Goal: Task Accomplishment & Management: Use online tool/utility

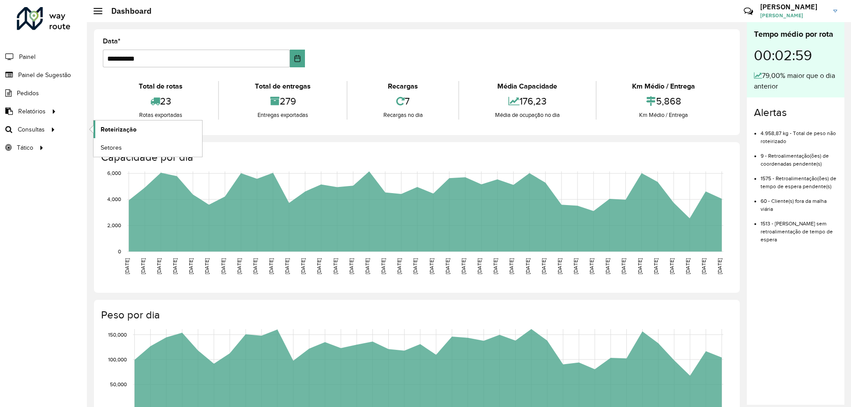
click at [109, 128] on span "Roteirização" at bounding box center [119, 129] width 36 height 9
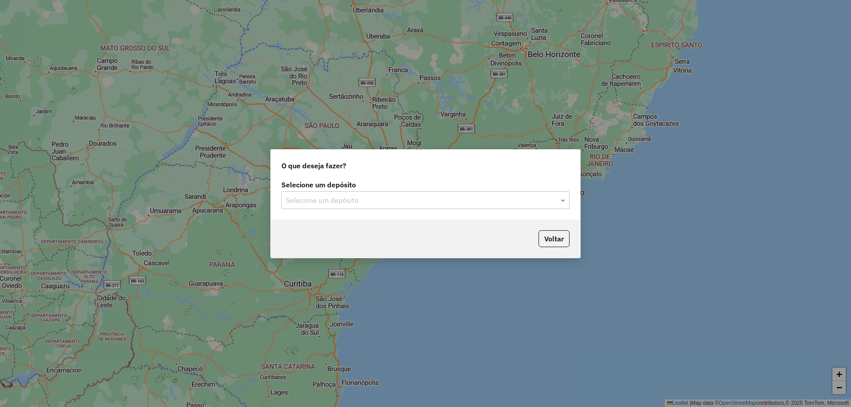
click at [319, 198] on input "text" at bounding box center [416, 200] width 261 height 11
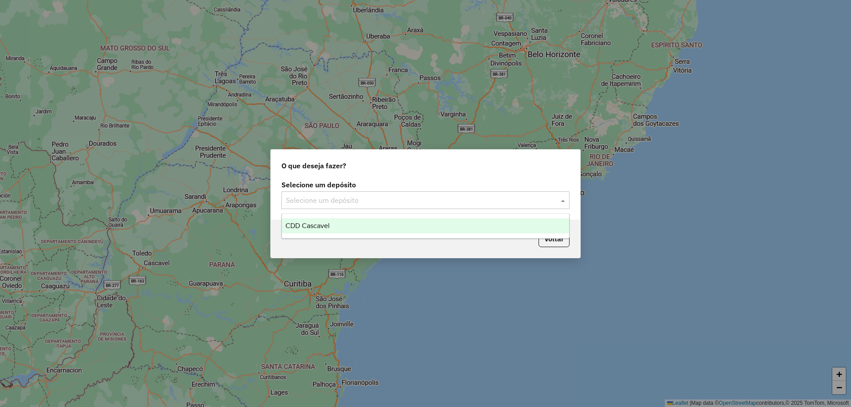
click at [313, 221] on div "CDD Cascavel" at bounding box center [425, 225] width 287 height 15
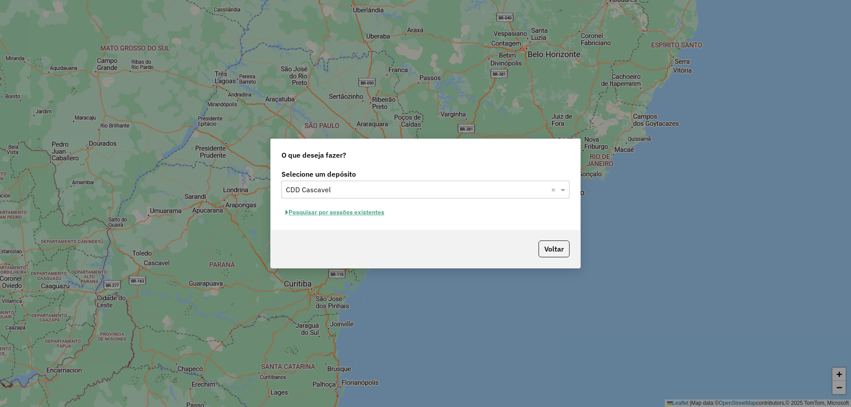
click at [355, 211] on button "Pesquisar por sessões existentes" at bounding box center [334, 213] width 107 height 14
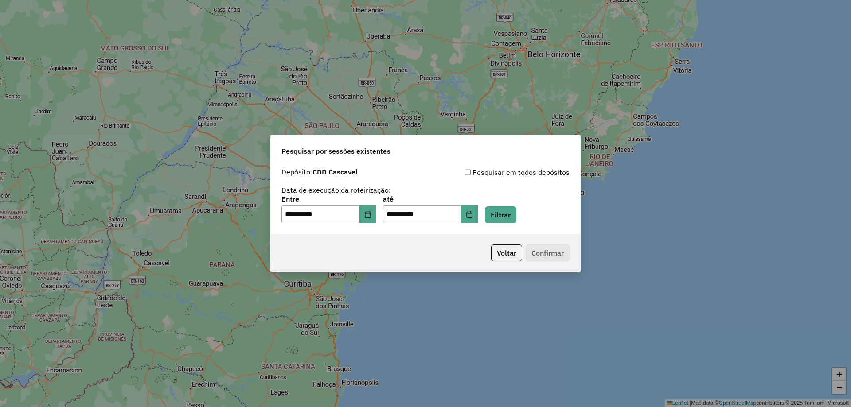
click at [519, 203] on div "**********" at bounding box center [425, 209] width 288 height 27
click at [506, 216] on button "Filtrar" at bounding box center [500, 215] width 31 height 17
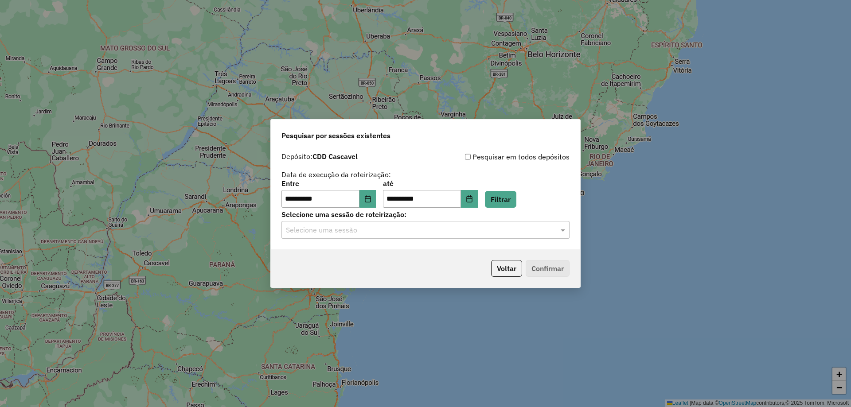
click at [403, 236] on div "Selecione uma sessão" at bounding box center [425, 230] width 288 height 18
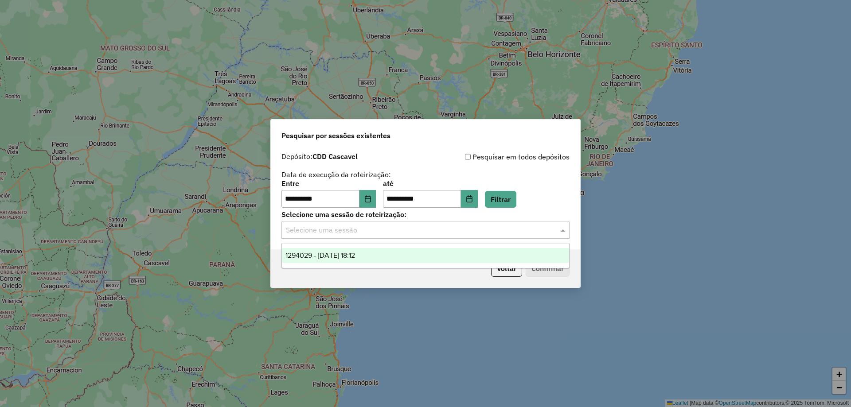
click at [347, 248] on div "1294029 - 14/10/2025 18:12" at bounding box center [425, 255] width 287 height 15
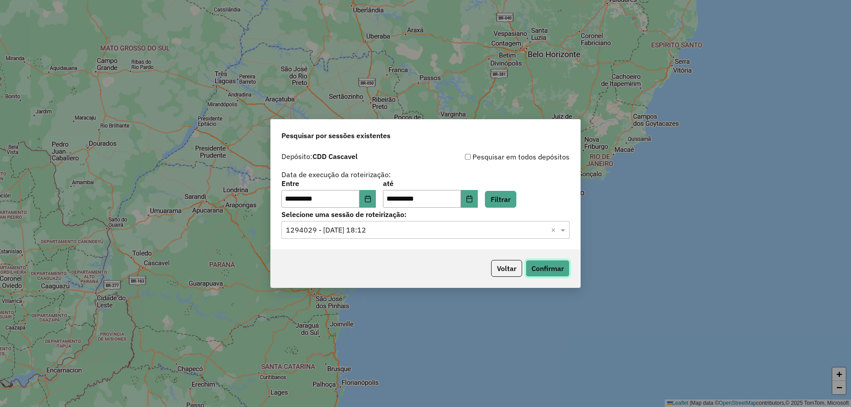
click at [547, 265] on button "Confirmar" at bounding box center [548, 268] width 44 height 17
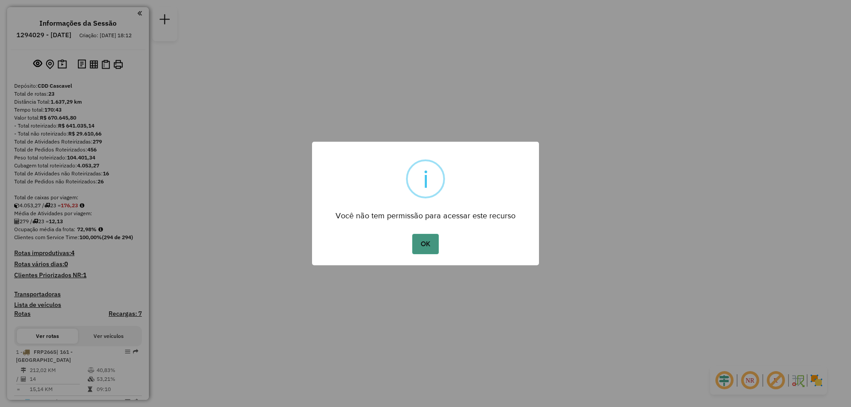
click at [435, 249] on button "OK" at bounding box center [425, 244] width 26 height 20
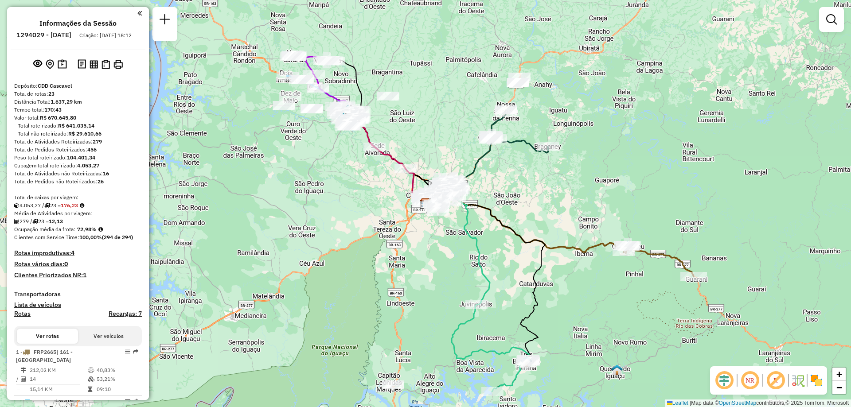
select select "**********"
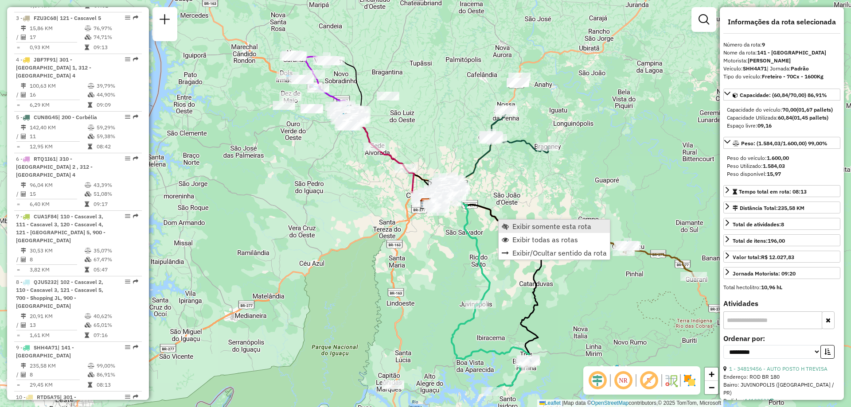
scroll to position [760, 0]
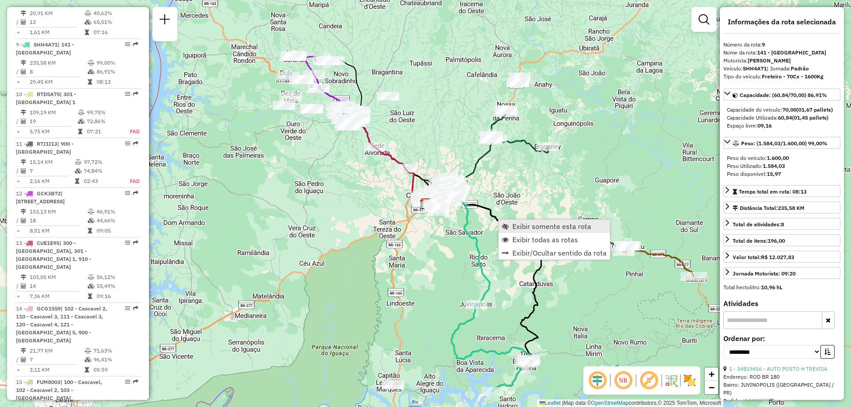
click at [544, 223] on span "Exibir somente esta rota" at bounding box center [551, 226] width 79 height 7
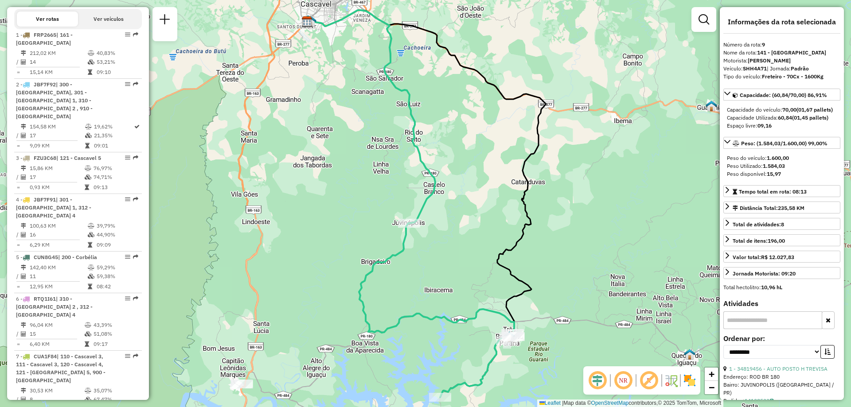
scroll to position [273, 0]
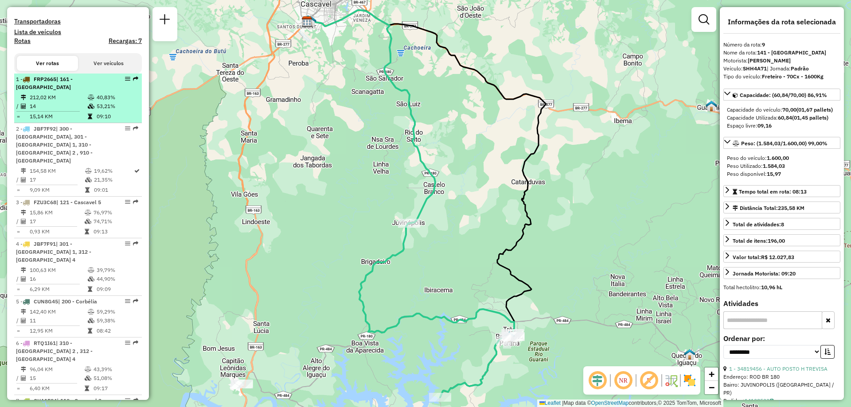
click at [81, 98] on td "212,02 KM" at bounding box center [58, 97] width 58 height 9
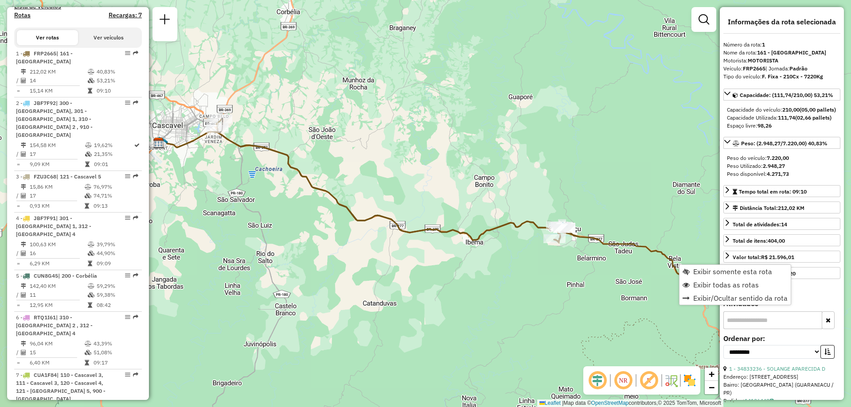
scroll to position [347, 0]
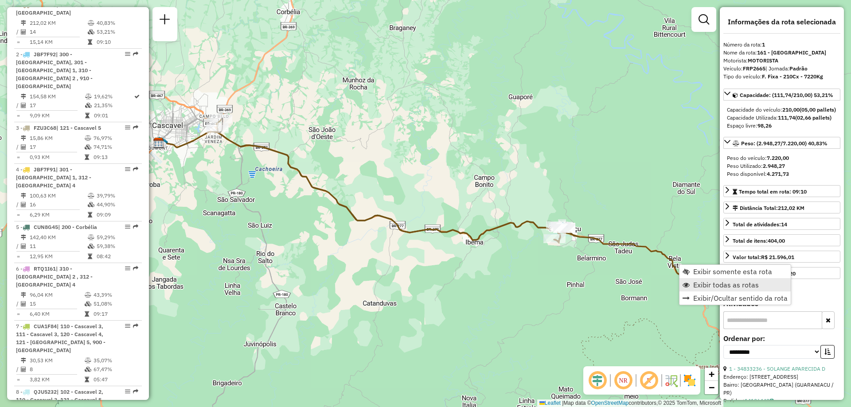
click at [735, 289] on link "Exibir todas as rotas" at bounding box center [734, 284] width 111 height 13
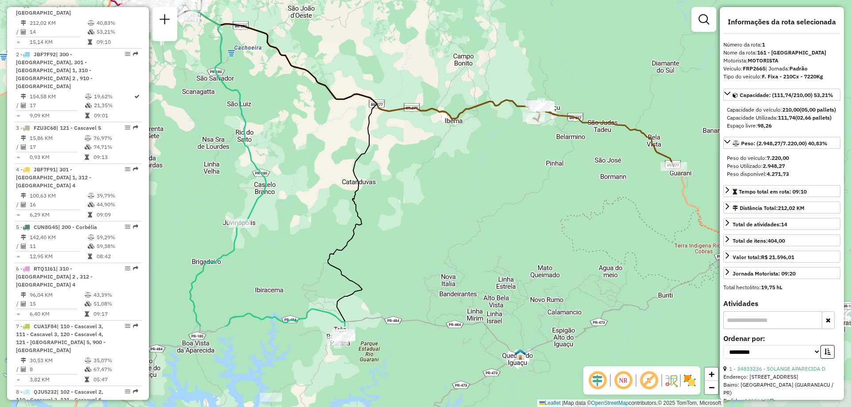
drag, startPoint x: 514, startPoint y: 182, endPoint x: 493, endPoint y: 61, distance: 123.2
click at [493, 61] on div "Janela de atendimento Grade de atendimento Capacidade Transportadoras Veículos …" at bounding box center [425, 203] width 851 height 407
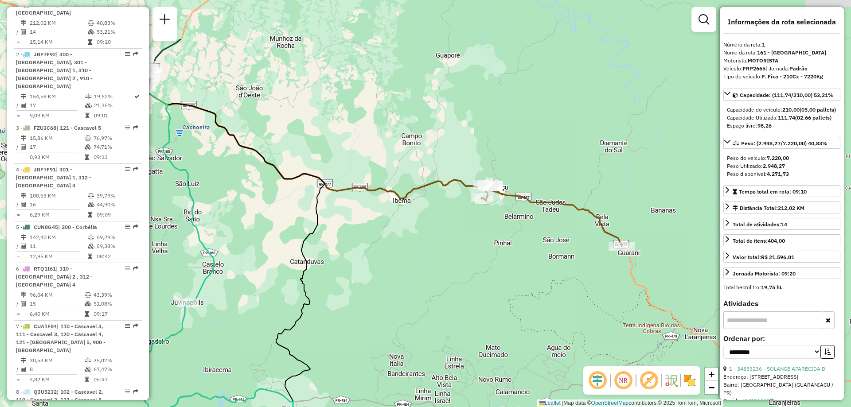
drag, startPoint x: 536, startPoint y: 166, endPoint x: 449, endPoint y: 249, distance: 120.7
click at [504, 257] on div "Janela de atendimento Grade de atendimento Capacidade Transportadoras Veículos …" at bounding box center [425, 203] width 851 height 407
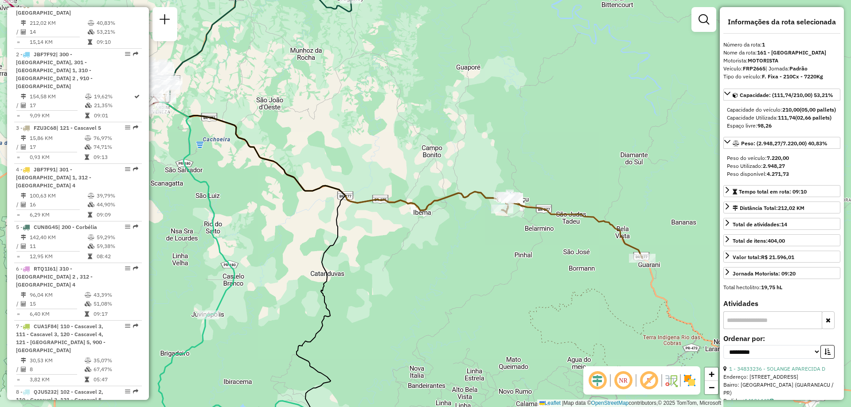
click at [583, 216] on icon at bounding box center [403, 174] width 478 height 169
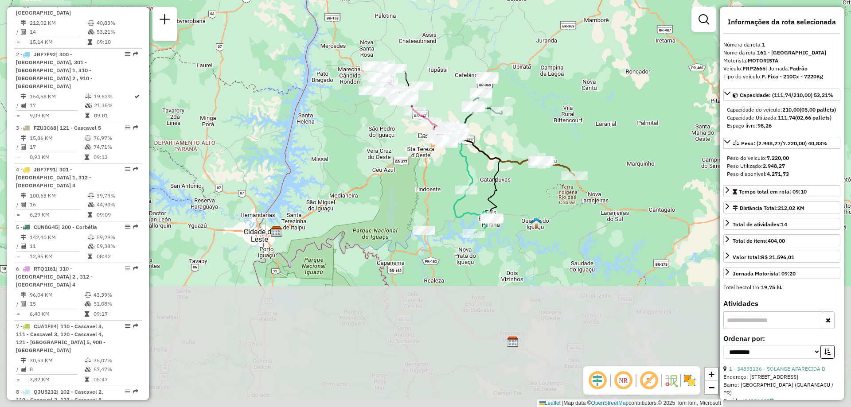
drag, startPoint x: 431, startPoint y: 299, endPoint x: 491, endPoint y: 177, distance: 136.0
click at [491, 177] on icon at bounding box center [471, 185] width 60 height 97
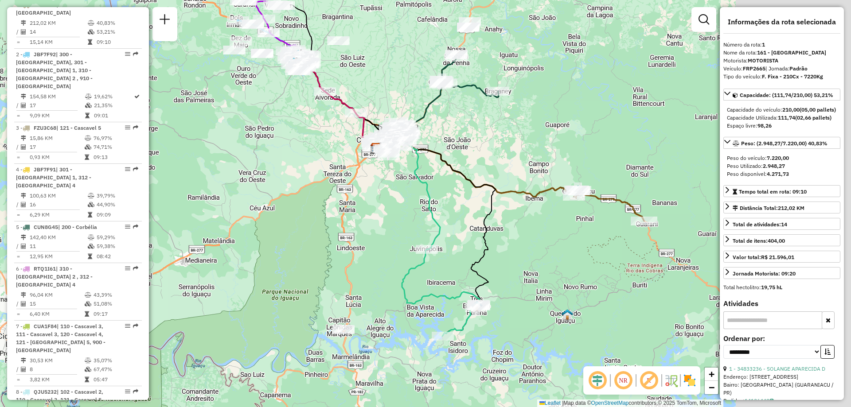
drag, startPoint x: 600, startPoint y: 265, endPoint x: 373, endPoint y: 191, distance: 239.5
click at [373, 191] on div "Janela de atendimento Grade de atendimento Capacidade Transportadoras Veículos …" at bounding box center [425, 203] width 851 height 407
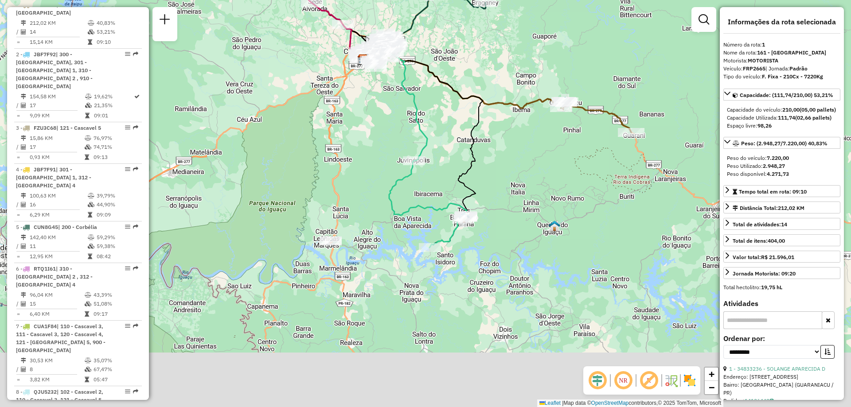
drag, startPoint x: 457, startPoint y: 298, endPoint x: 495, endPoint y: 217, distance: 90.0
click at [495, 217] on div "Janela de atendimento Grade de atendimento Capacidade Transportadoras Veículos …" at bounding box center [425, 203] width 851 height 407
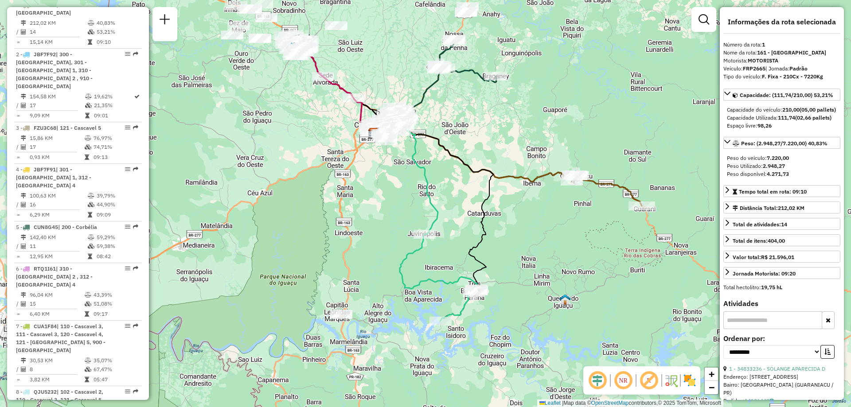
drag, startPoint x: 418, startPoint y: 128, endPoint x: 428, endPoint y: 203, distance: 75.9
click at [428, 203] on icon at bounding box center [406, 181] width 64 height 107
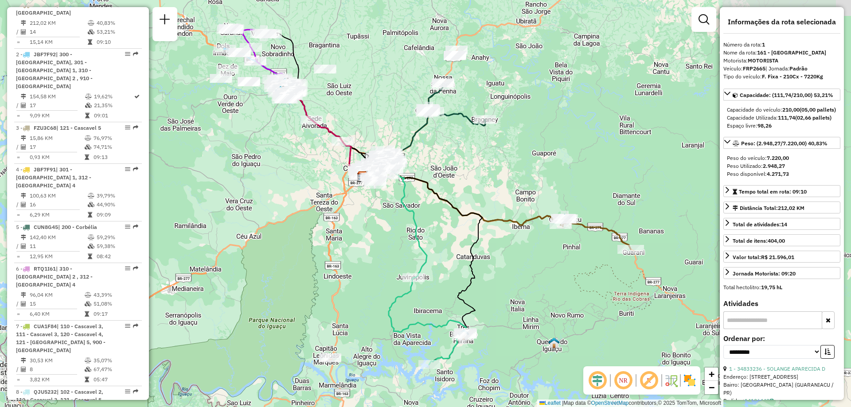
drag, startPoint x: 558, startPoint y: 215, endPoint x: 546, endPoint y: 252, distance: 38.0
click at [546, 252] on div "Janela de atendimento Grade de atendimento Capacidade Transportadoras Veículos …" at bounding box center [425, 203] width 851 height 407
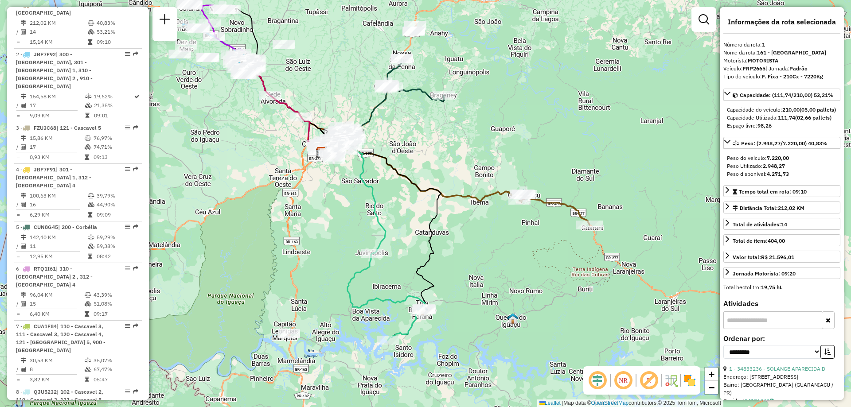
drag, startPoint x: 537, startPoint y: 175, endPoint x: 495, endPoint y: 151, distance: 47.9
click at [495, 151] on div "Janela de atendimento Grade de atendimento Capacidade Transportadoras Veículos …" at bounding box center [425, 203] width 851 height 407
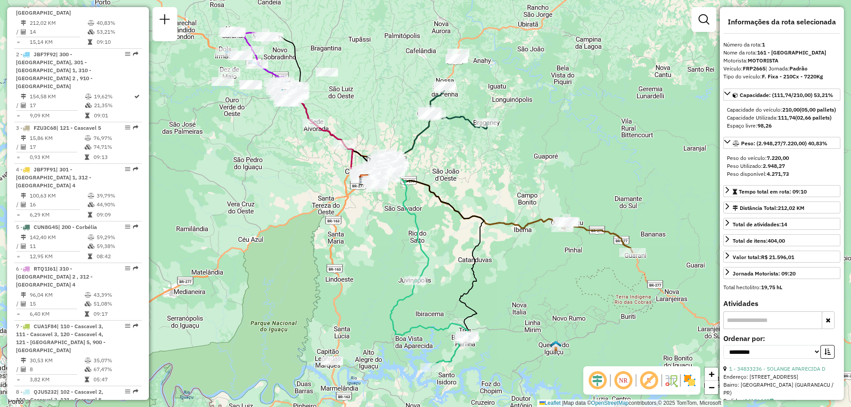
drag, startPoint x: 504, startPoint y: 233, endPoint x: 547, endPoint y: 260, distance: 51.0
click at [547, 260] on div "Janela de atendimento Grade de atendimento Capacidade Transportadoras Veículos …" at bounding box center [425, 203] width 851 height 407
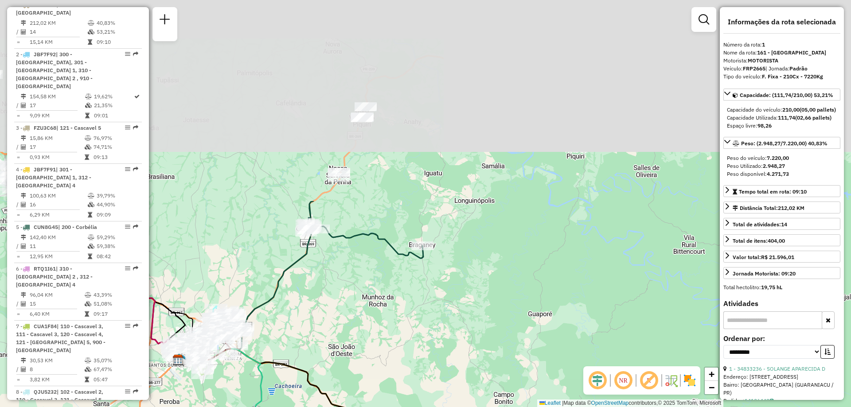
drag, startPoint x: 505, startPoint y: 98, endPoint x: 467, endPoint y: 341, distance: 245.4
click at [467, 341] on div "Janela de atendimento Grade de atendimento Capacidade Transportadoras Veículos …" at bounding box center [425, 203] width 851 height 407
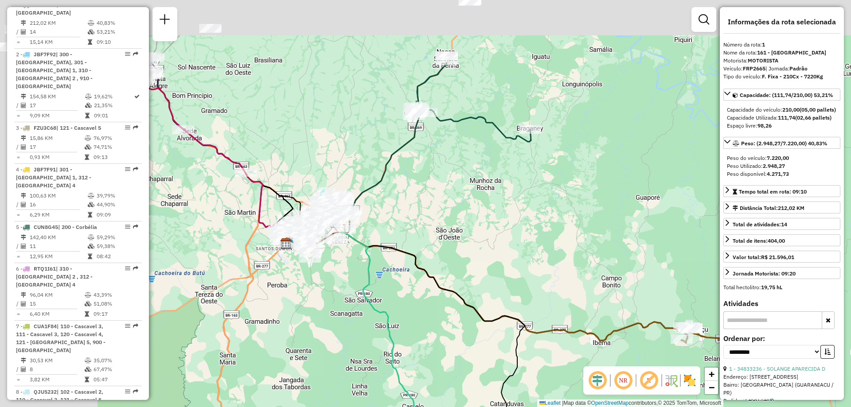
drag, startPoint x: 202, startPoint y: 130, endPoint x: 442, endPoint y: 261, distance: 274.1
click at [442, 261] on div "Janela de atendimento Grade de atendimento Capacidade Transportadoras Veículos …" at bounding box center [425, 203] width 851 height 407
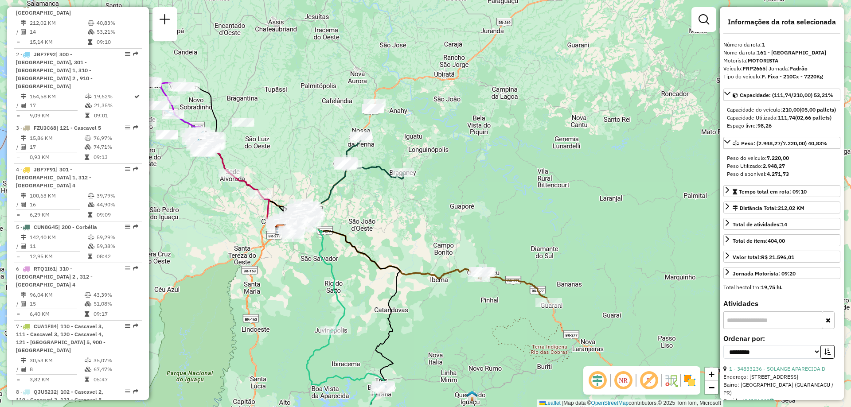
drag, startPoint x: 644, startPoint y: 289, endPoint x: 659, endPoint y: 253, distance: 38.9
click at [662, 253] on div "Janela de atendimento Grade de atendimento Capacidade Transportadoras Veículos …" at bounding box center [425, 203] width 851 height 407
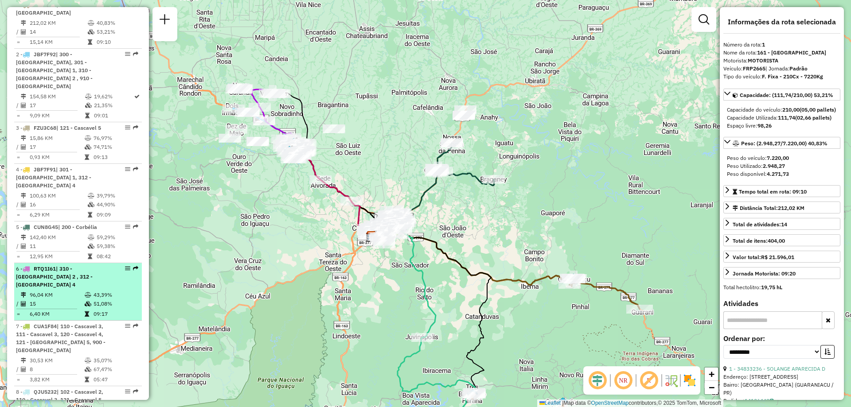
click at [52, 265] on div "6 - RTQ1I61 | 310 - [GEOGRAPHIC_DATA] 2 , 312 - [GEOGRAPHIC_DATA] 4" at bounding box center [63, 277] width 94 height 24
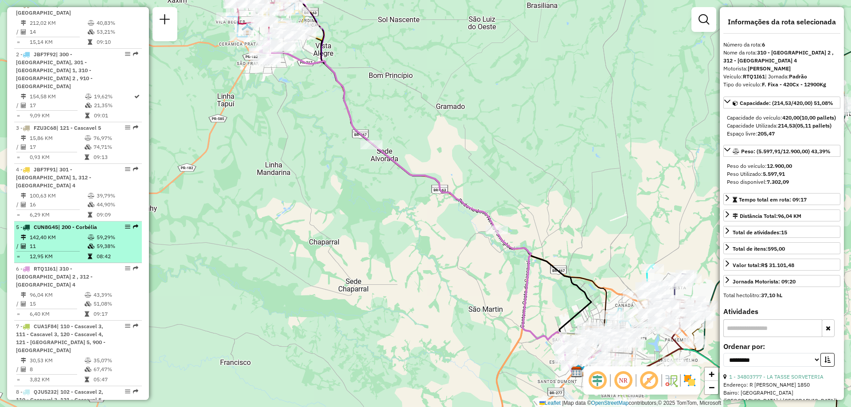
click at [67, 233] on td "142,40 KM" at bounding box center [58, 237] width 58 height 9
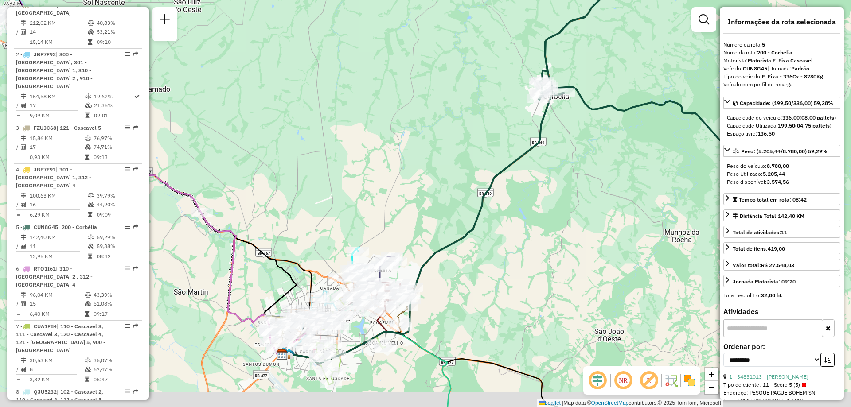
drag, startPoint x: 475, startPoint y: 220, endPoint x: 574, endPoint y: 194, distance: 103.2
click at [574, 194] on div "Janela de atendimento Grade de atendimento Capacidade Transportadoras Veículos …" at bounding box center [425, 203] width 851 height 407
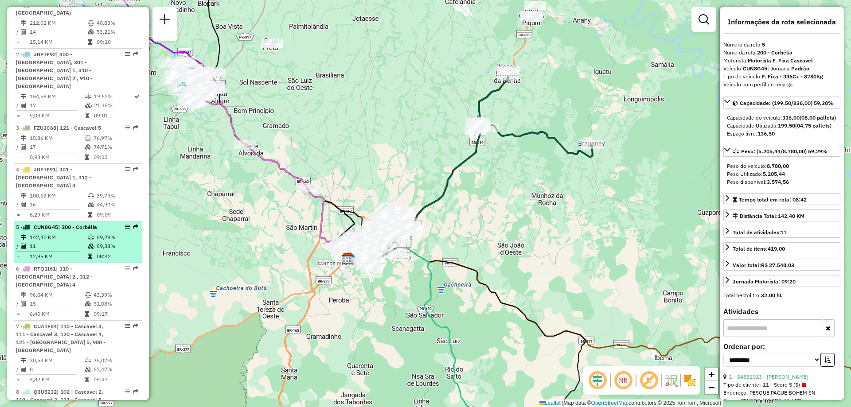
click at [79, 242] on td "11" at bounding box center [58, 246] width 58 height 9
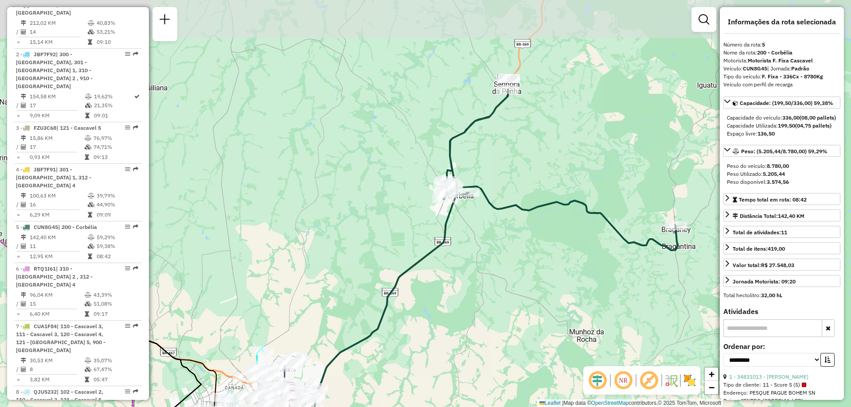
drag, startPoint x: 529, startPoint y: 55, endPoint x: 534, endPoint y: 128, distance: 73.7
click at [534, 128] on div "Janela de atendimento Grade de atendimento Capacidade Transportadoras Veículos …" at bounding box center [425, 203] width 851 height 407
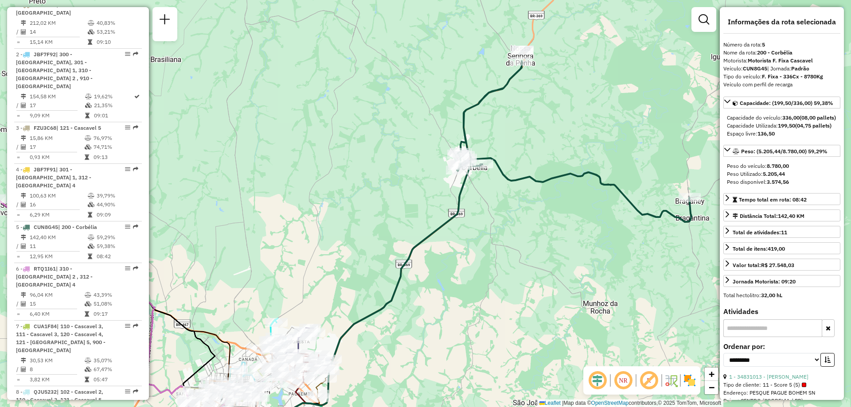
drag, startPoint x: 485, startPoint y: 341, endPoint x: 499, endPoint y: 312, distance: 32.1
click at [499, 312] on div "Janela de atendimento Grade de atendimento Capacidade Transportadoras Veículos …" at bounding box center [425, 203] width 851 height 407
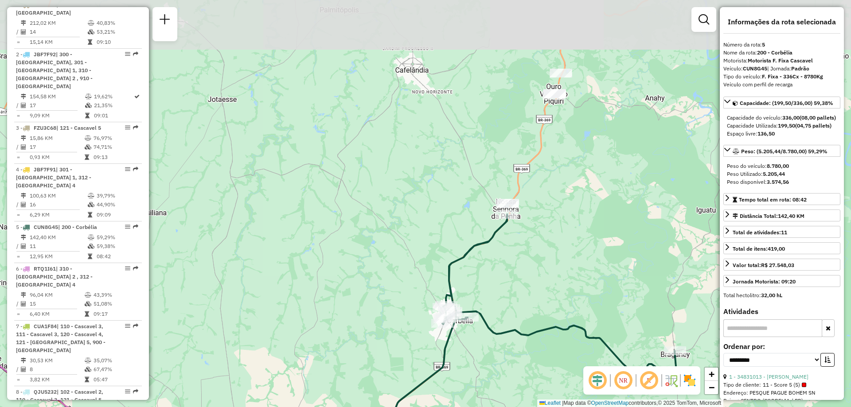
drag, startPoint x: 566, startPoint y: 91, endPoint x: 552, endPoint y: 246, distance: 155.8
click at [552, 246] on div "Janela de atendimento Grade de atendimento Capacidade Transportadoras Veículos …" at bounding box center [425, 203] width 851 height 407
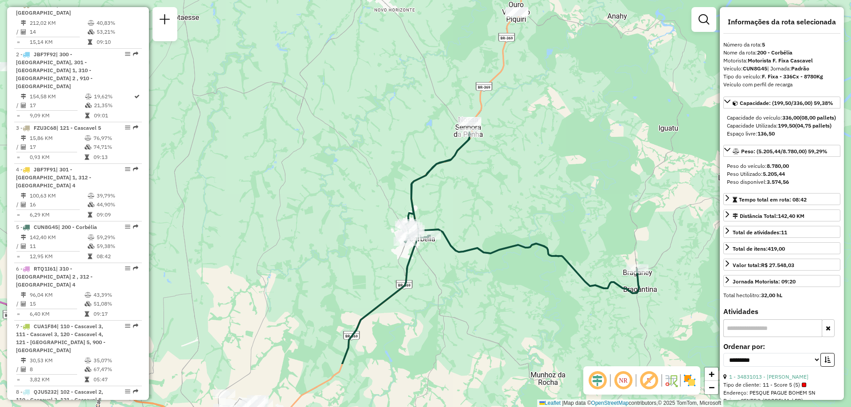
drag, startPoint x: 642, startPoint y: 296, endPoint x: 629, endPoint y: 260, distance: 38.4
click at [618, 257] on div "Janela de atendimento Grade de atendimento Capacidade Transportadoras Veículos …" at bounding box center [425, 203] width 851 height 407
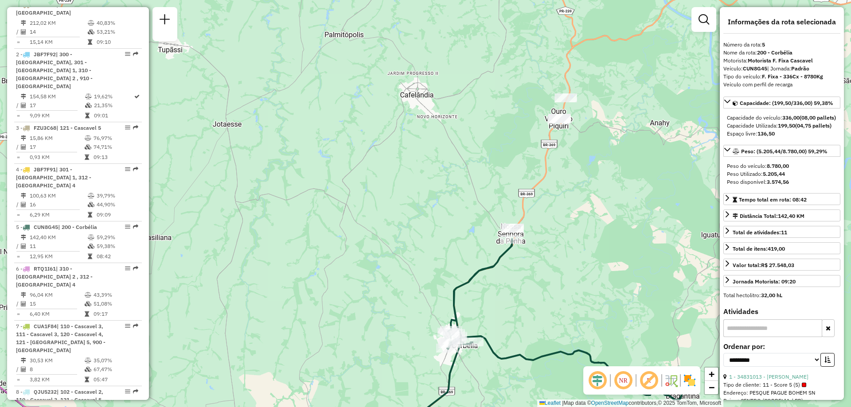
drag, startPoint x: 521, startPoint y: 129, endPoint x: 566, endPoint y: 214, distance: 95.4
click at [566, 214] on div "Janela de atendimento Grade de atendimento Capacidade Transportadoras Veículos …" at bounding box center [425, 203] width 851 height 407
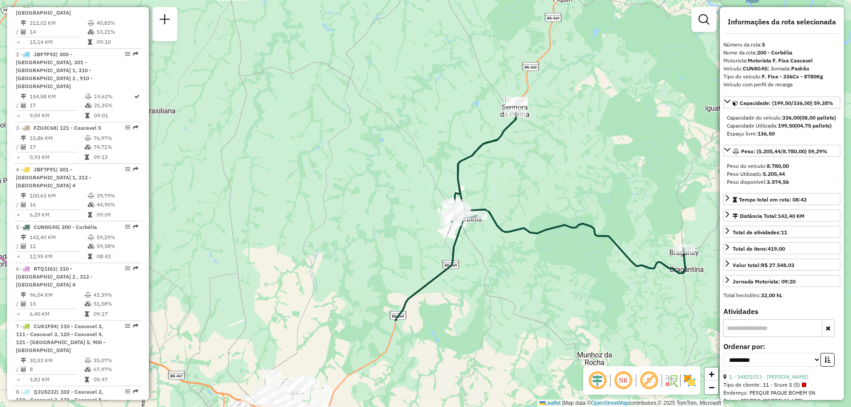
drag, startPoint x: 520, startPoint y: 307, endPoint x: 524, endPoint y: 181, distance: 125.9
click at [524, 181] on div "Janela de atendimento Grade de atendimento Capacidade Transportadoras Veículos …" at bounding box center [425, 203] width 851 height 407
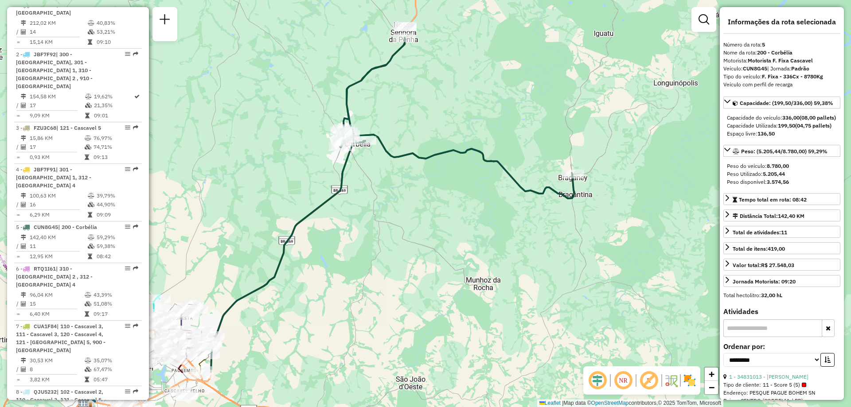
drag, startPoint x: 626, startPoint y: 320, endPoint x: 515, endPoint y: 245, distance: 134.1
click at [515, 245] on div "Janela de atendimento Grade de atendimento Capacidade Transportadoras Veículos …" at bounding box center [425, 203] width 851 height 407
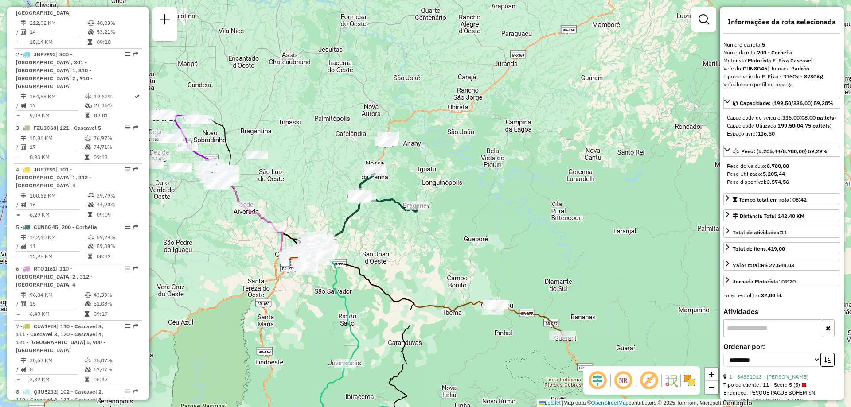
drag, startPoint x: 390, startPoint y: 183, endPoint x: 397, endPoint y: 196, distance: 14.9
click at [397, 196] on div "Janela de atendimento Grade de atendimento Capacidade Transportadoras Veículos …" at bounding box center [425, 203] width 851 height 407
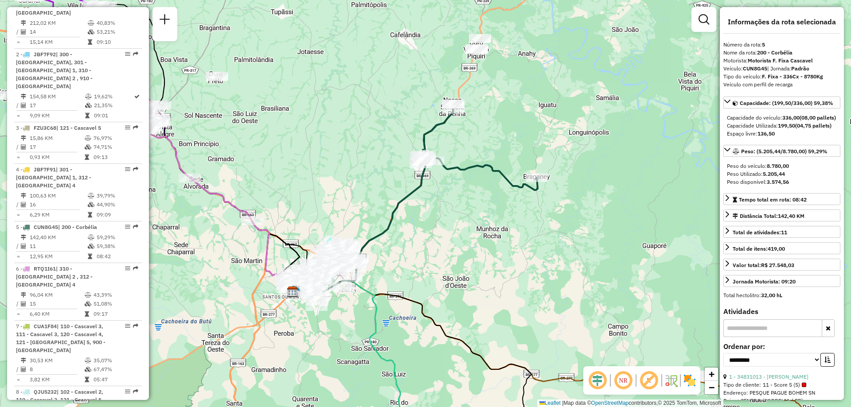
drag, startPoint x: 417, startPoint y: 234, endPoint x: 435, endPoint y: 237, distance: 18.1
click at [435, 237] on div "Janela de atendimento Grade de atendimento Capacidade Transportadoras Veículos …" at bounding box center [425, 203] width 851 height 407
click at [417, 186] on icon at bounding box center [362, 229] width 141 height 136
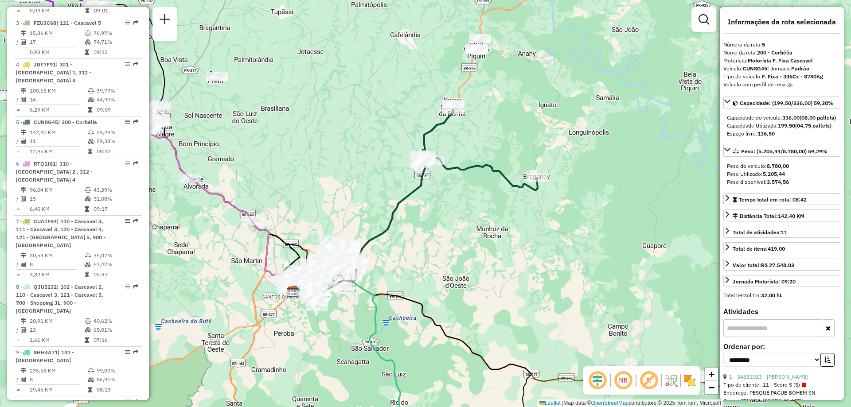
scroll to position [538, 0]
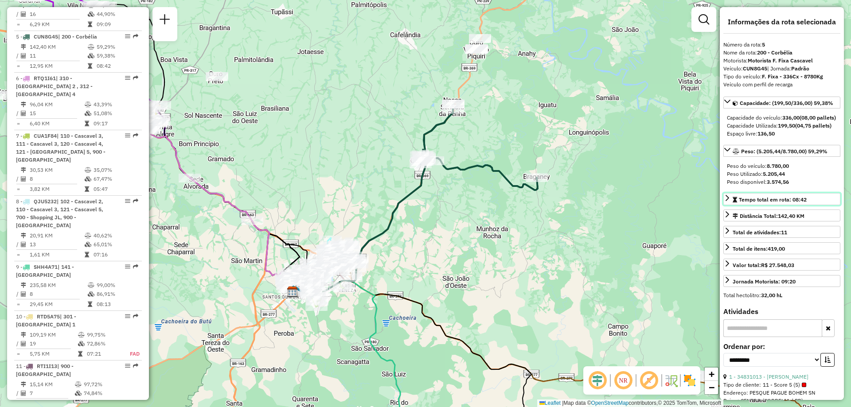
drag, startPoint x: 816, startPoint y: 217, endPoint x: 751, endPoint y: 212, distance: 65.4
click at [751, 205] on link "Tempo total em rota: 08:42" at bounding box center [781, 199] width 117 height 12
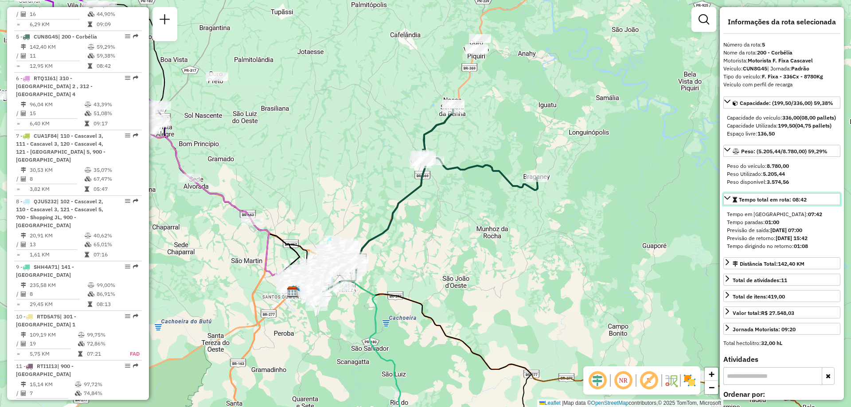
click at [804, 203] on span "Tempo total em rota: 08:42" at bounding box center [773, 199] width 68 height 7
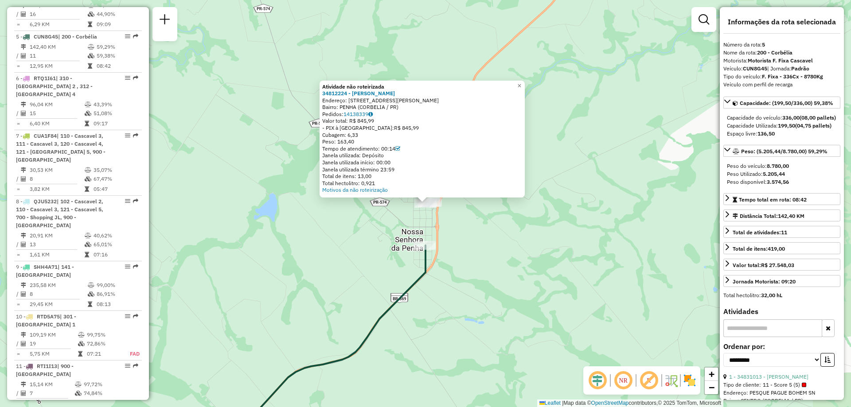
click at [423, 214] on div "Atividade não roteirizada 34812224 - [PERSON_NAME] PASETTI Endereço: [STREET_AD…" at bounding box center [425, 203] width 851 height 407
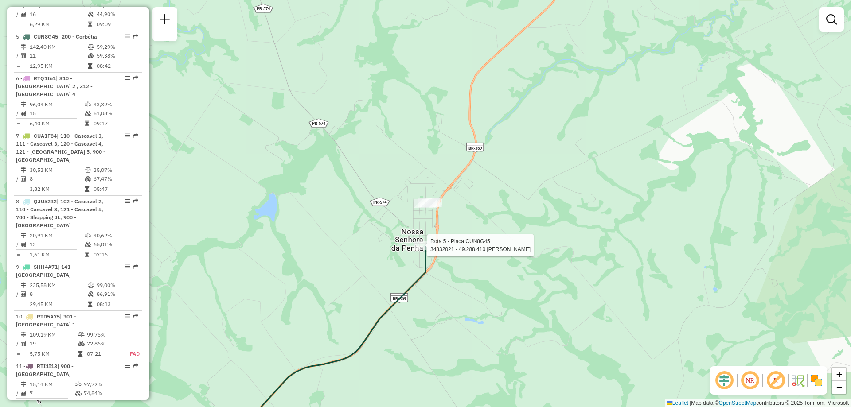
select select "**********"
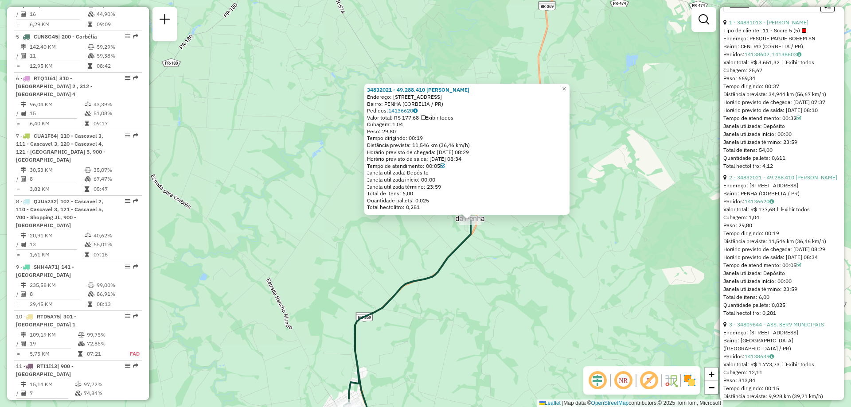
scroll to position [532, 0]
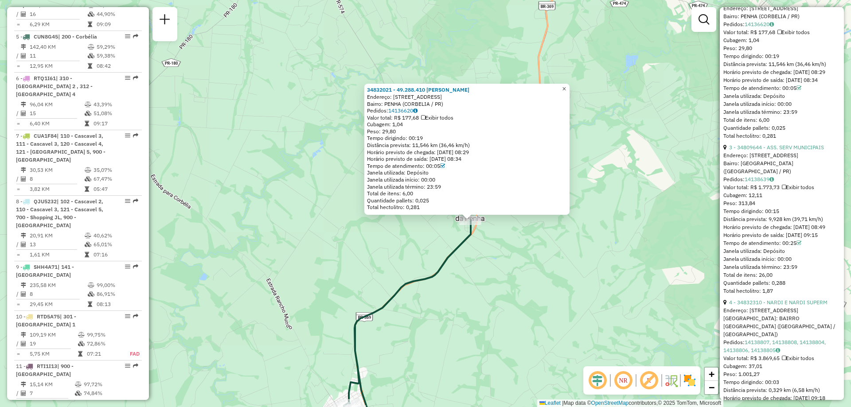
click at [566, 90] on span "×" at bounding box center [564, 89] width 4 height 8
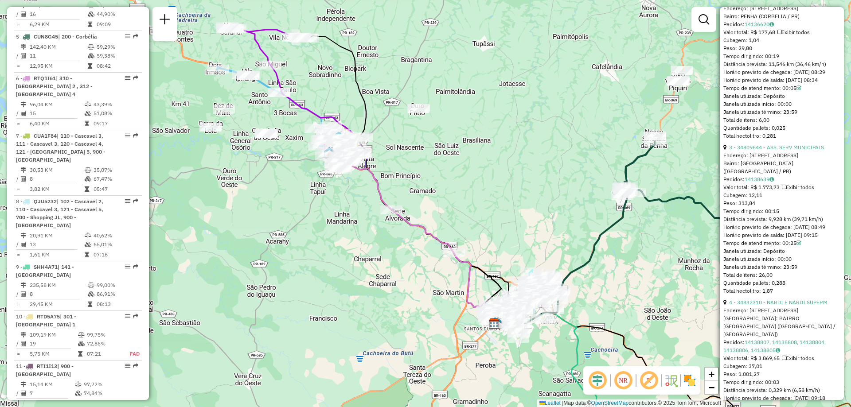
drag, startPoint x: 467, startPoint y: 150, endPoint x: 421, endPoint y: 175, distance: 52.8
click at [421, 175] on div "Janela de atendimento Grade de atendimento Capacidade Transportadoras Veículos …" at bounding box center [425, 203] width 851 height 407
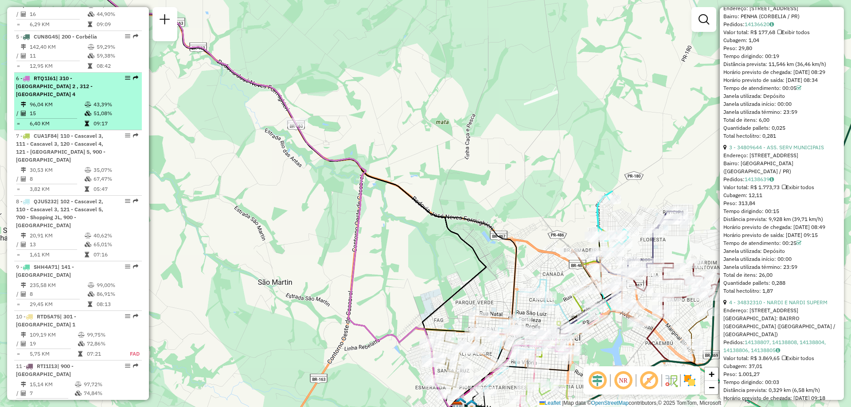
scroll to position [449, 0]
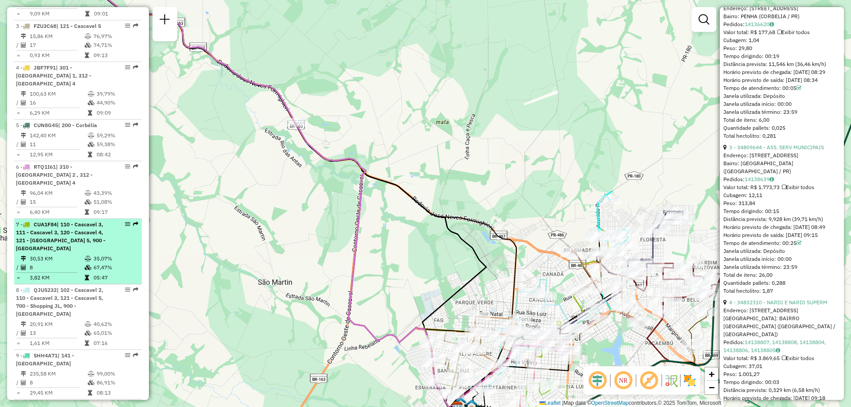
click at [59, 254] on td "30,53 KM" at bounding box center [56, 258] width 55 height 9
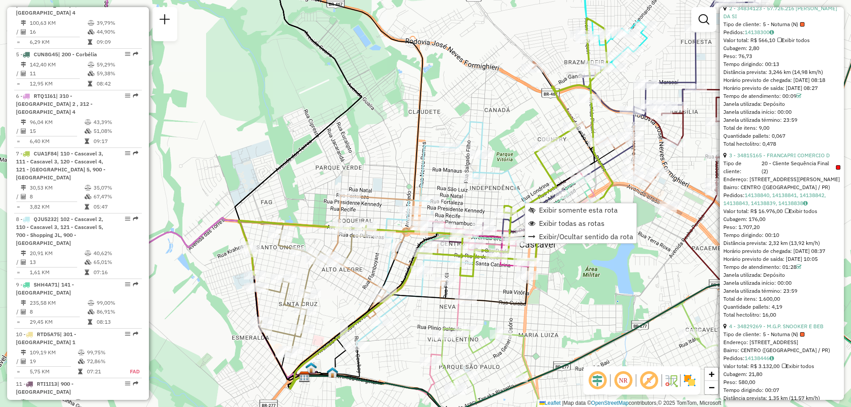
scroll to position [629, 0]
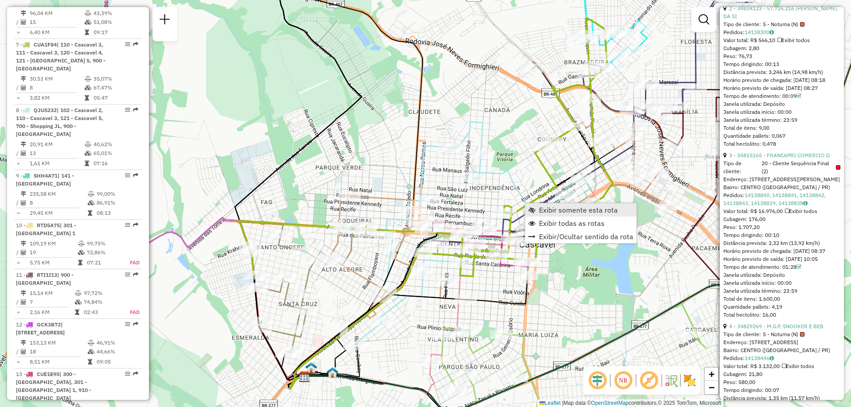
click at [568, 214] on span "Exibir somente esta rota" at bounding box center [578, 210] width 79 height 7
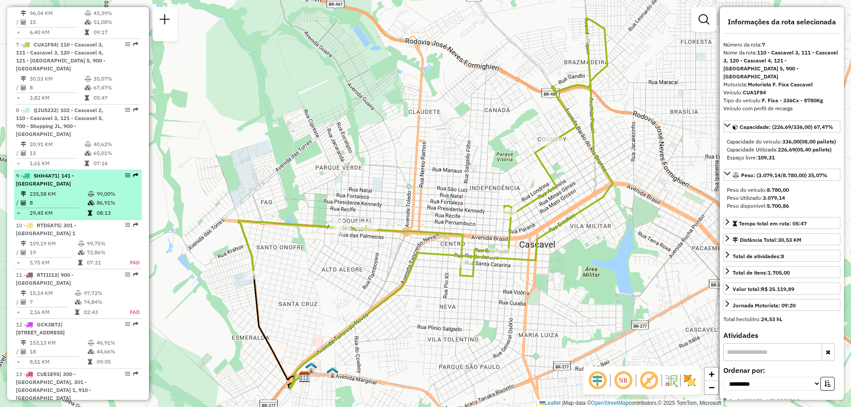
scroll to position [541, 0]
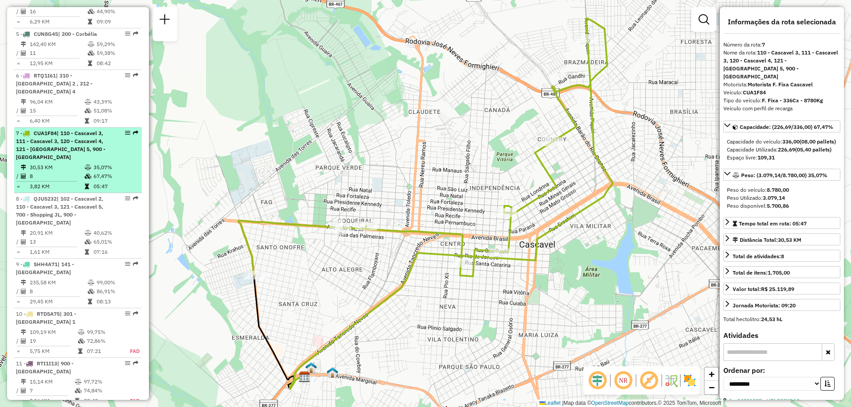
click at [53, 160] on li "7 - CUA1F84 | 110 - Cascavel 3, 111 - Cascavel 3, 120 - Cascavel 4, 121 - Casca…" at bounding box center [78, 161] width 128 height 66
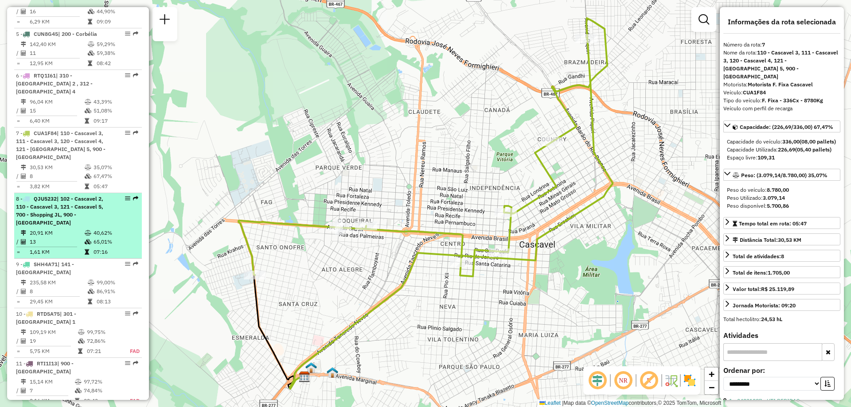
click at [53, 195] on span "| 102 - Cascavel 2, 110 - Cascavel 3, 121 - Cascavel 5, 700 - Shopping JL, 900 …" at bounding box center [59, 210] width 87 height 31
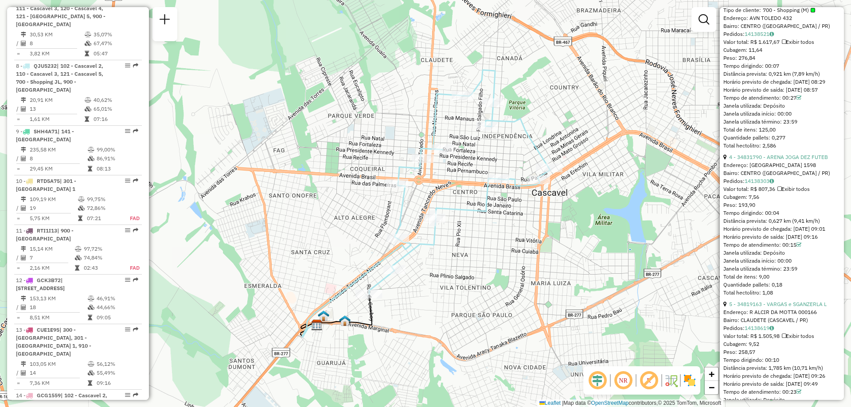
scroll to position [762, 0]
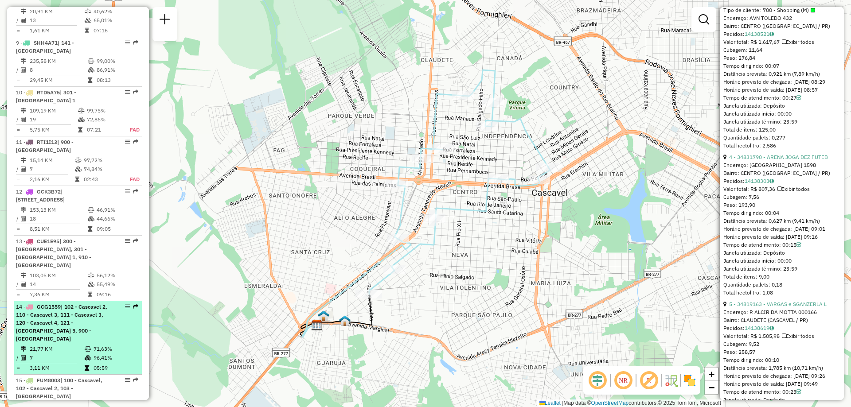
click at [62, 304] on span "| 102 - Cascavel 2, 110 - Cascavel 3, 111 - Cascavel 3, 120 - Cascavel 4, 121 -…" at bounding box center [61, 323] width 91 height 39
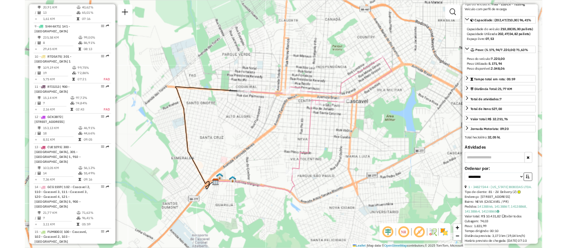
scroll to position [0, 0]
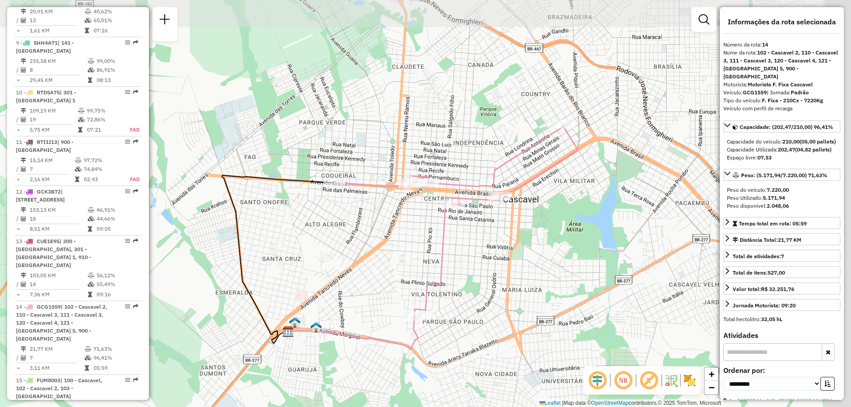
drag, startPoint x: 647, startPoint y: 175, endPoint x: 566, endPoint y: 206, distance: 86.8
click at [566, 206] on div "Janela de atendimento Grade de atendimento Capacidade Transportadoras Veículos …" at bounding box center [425, 203] width 851 height 407
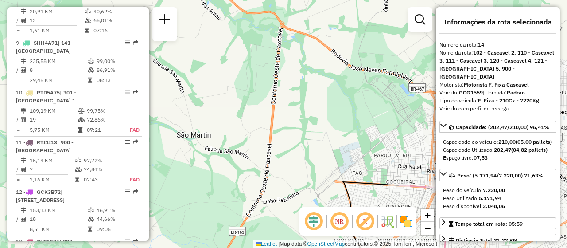
scroll to position [762, 0]
